Goal: Find specific page/section: Find specific page/section

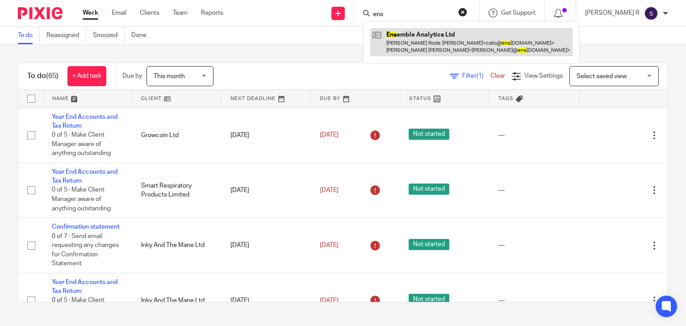
type input "ens"
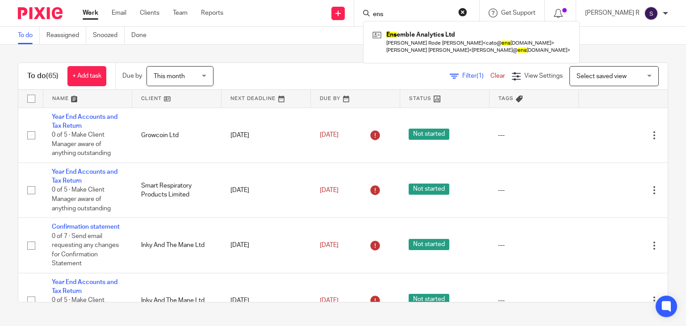
click at [315, 59] on div "To do (65) + Add task Due by This month This month [DATE] [DATE] This week Next…" at bounding box center [343, 183] width 686 height 276
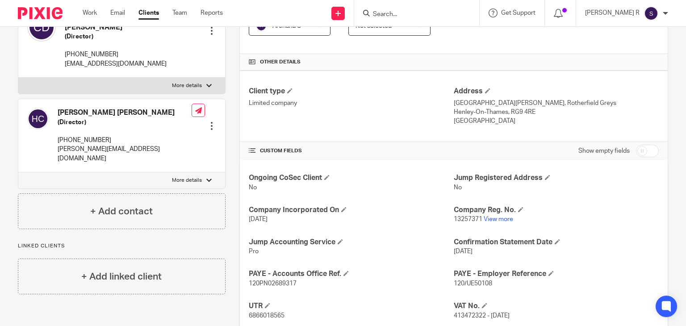
scroll to position [195, 0]
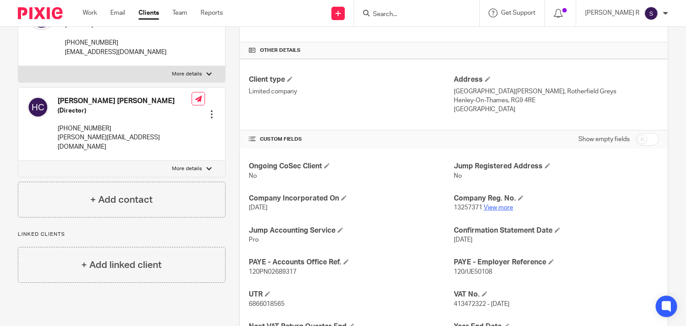
click at [497, 207] on link "View more" at bounding box center [498, 208] width 29 height 6
